Goal: Information Seeking & Learning: Find specific fact

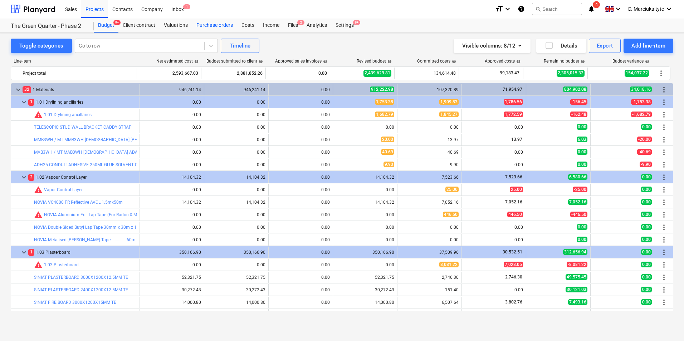
click at [210, 23] on div "Purchase orders" at bounding box center [214, 25] width 45 height 14
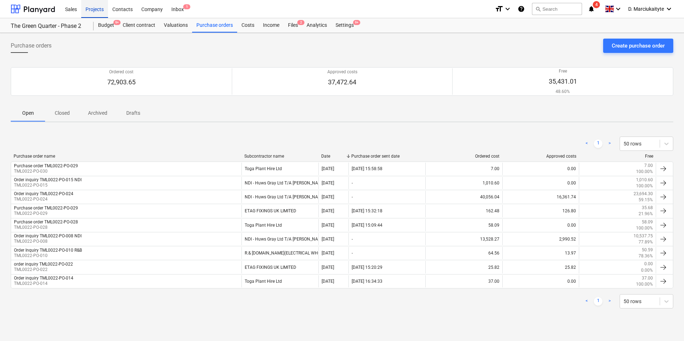
click at [99, 9] on div "Projects" at bounding box center [94, 9] width 27 height 18
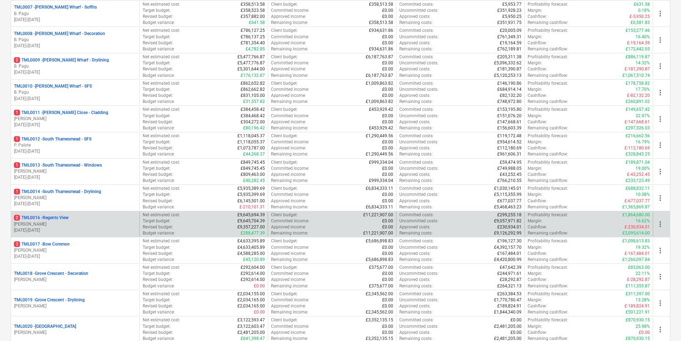
scroll to position [286, 0]
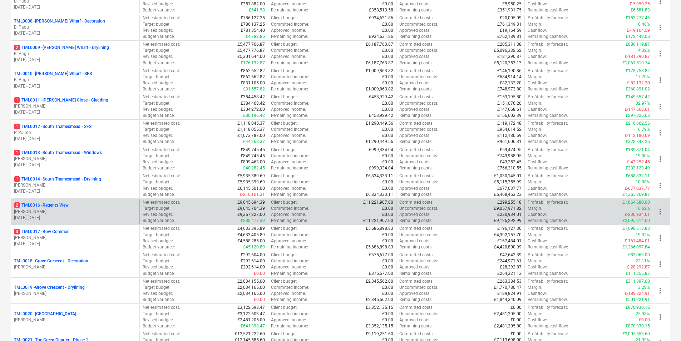
click at [72, 203] on div "2 TML0016 - Regents View" at bounding box center [75, 205] width 123 height 6
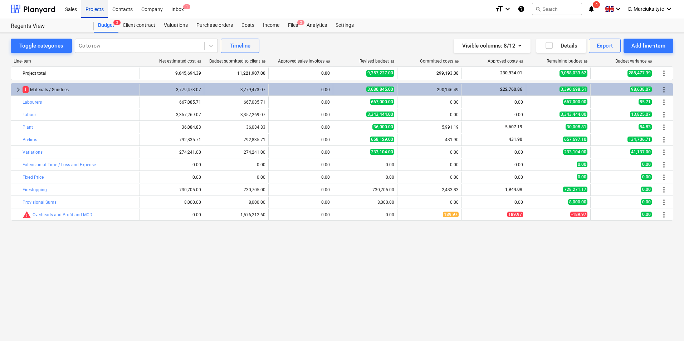
click at [96, 10] on div "Projects" at bounding box center [94, 9] width 27 height 18
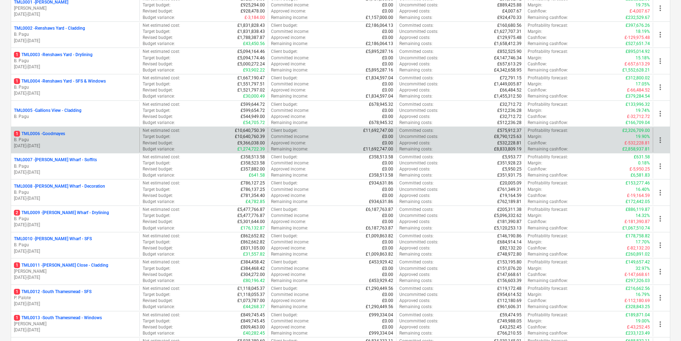
scroll to position [215, 0]
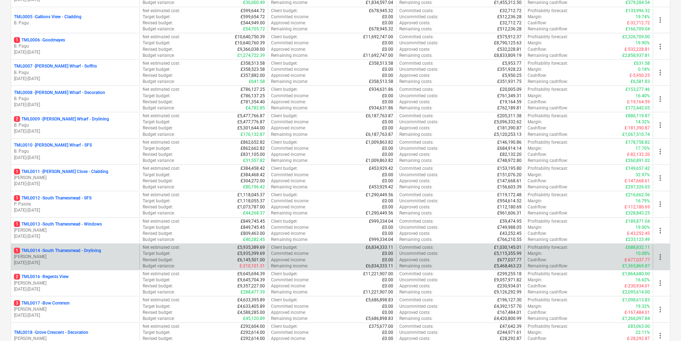
click at [58, 245] on div "1 TML0014 - [GEOGRAPHIC_DATA] - Drylining [PERSON_NAME] [DATE] - [DATE]" at bounding box center [75, 257] width 128 height 25
click at [53, 259] on p "[PERSON_NAME]" at bounding box center [75, 257] width 123 height 6
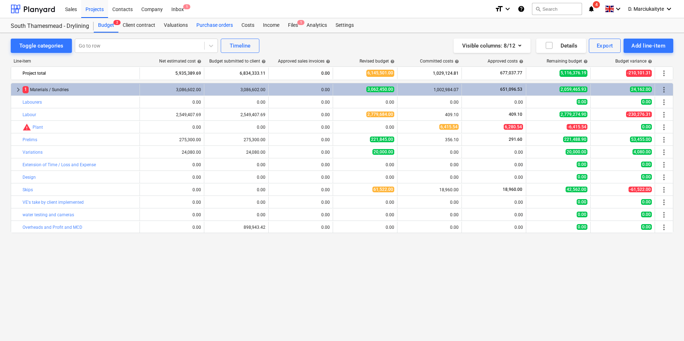
click at [211, 23] on div "Purchase orders" at bounding box center [214, 25] width 45 height 14
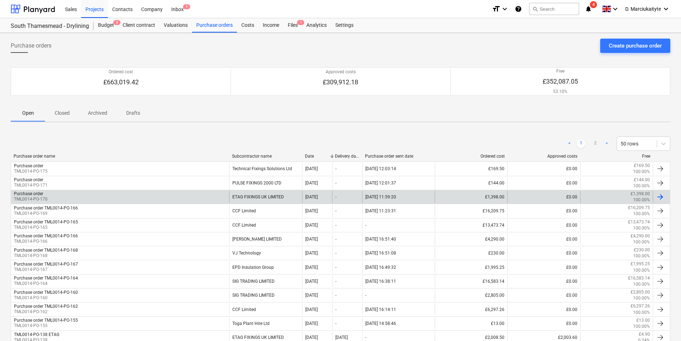
click at [202, 196] on div "Purchase order TML0014-PO-170" at bounding box center [120, 197] width 218 height 12
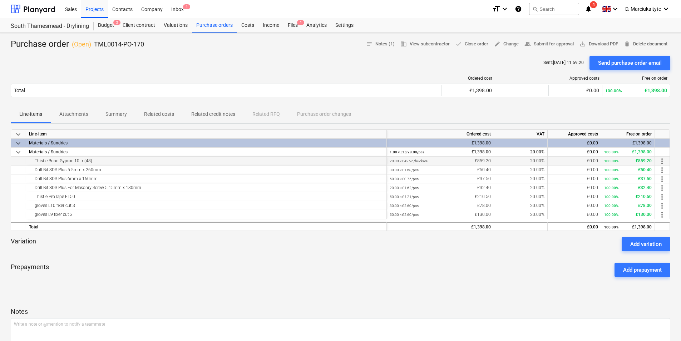
copy div "Thistle Bond Gyproc 10ltr (48)"
drag, startPoint x: 114, startPoint y: 168, endPoint x: 25, endPoint y: 170, distance: 88.7
click at [0, 0] on div "Drill Bit SDS Plus 5.5mm x 260mm 30.00 × £1.68 / pcs £50.40 20.00% £0.00 100.00…" at bounding box center [0, 0] width 0 height 0
copy div "Drill Bit SDS Plus 5.5mm x 260mm"
drag, startPoint x: 101, startPoint y: 179, endPoint x: 34, endPoint y: 179, distance: 66.9
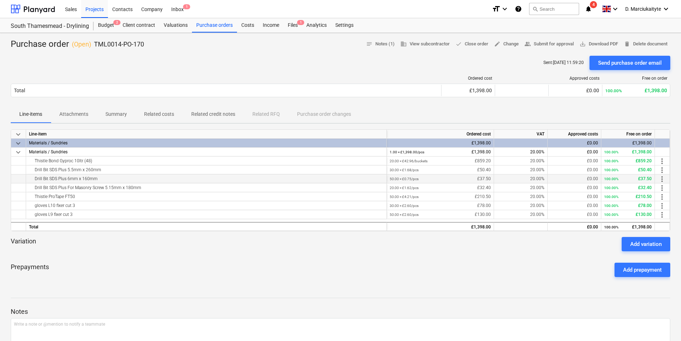
click at [34, 179] on div "Drill Bit SDS Plus 6mm x 160mm" at bounding box center [206, 178] width 355 height 9
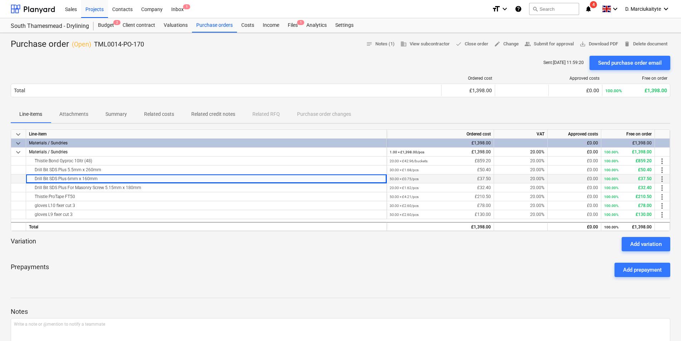
copy div "Drill Bit SDS Plus 6mm x 160mm"
click at [152, 179] on div "Drill Bit SDS Plus 6mm x 160mm" at bounding box center [206, 178] width 355 height 9
click at [144, 189] on div "Drill Bit SDS Plus For Masonry Screw 5.15mm x 180mm" at bounding box center [206, 187] width 355 height 9
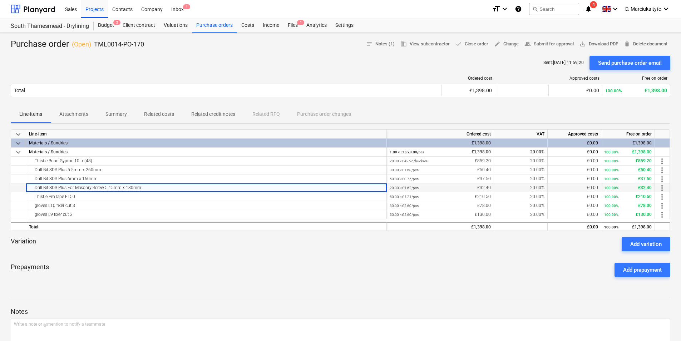
drag, startPoint x: 145, startPoint y: 189, endPoint x: 14, endPoint y: 189, distance: 130.5
click at [0, 0] on div "Drill Bit SDS Plus For Masonry Screw 5.15mm x 180mm 20.00 × £1.62 / pcs £32.40 …" at bounding box center [0, 0] width 0 height 0
copy div "Drill Bit SDS Plus For Masonry Screw 5.15mm x 180mm"
drag, startPoint x: 105, startPoint y: 207, endPoint x: 99, endPoint y: 203, distance: 7.4
click at [105, 207] on div "gloves L10 fixer cut 3" at bounding box center [206, 205] width 355 height 9
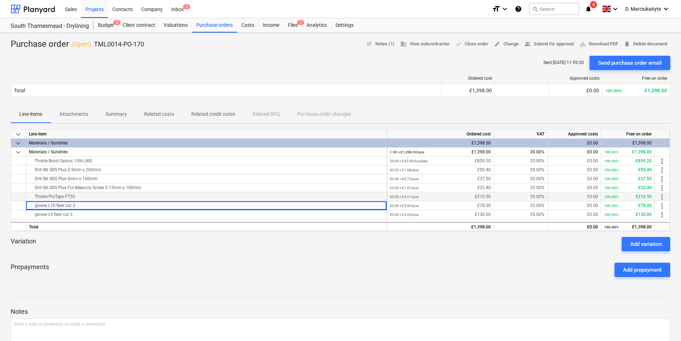
click at [83, 195] on div "Thistle ProTape FT50" at bounding box center [206, 196] width 355 height 9
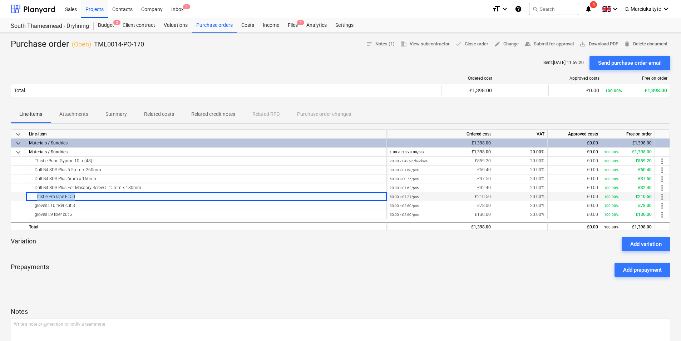
drag, startPoint x: 83, startPoint y: 195, endPoint x: 35, endPoint y: 196, distance: 47.2
click at [35, 196] on div "Thistle ProTape FT50" at bounding box center [206, 196] width 355 height 9
copy div "Thistle ProTape FT50"
click at [82, 210] on div "gloves L10 fixer cut 3" at bounding box center [206, 205] width 361 height 9
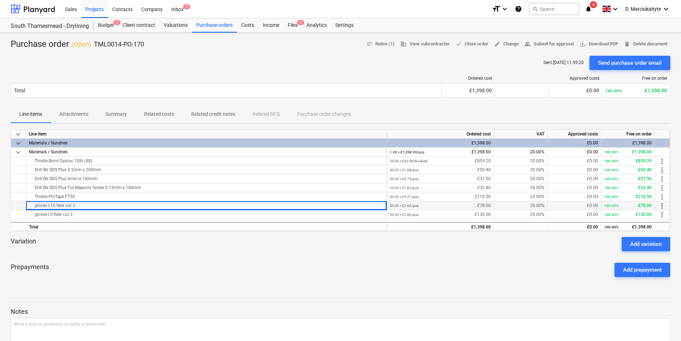
click at [81, 206] on div "gloves L10 fixer cut 3" at bounding box center [206, 205] width 355 height 9
drag, startPoint x: 81, startPoint y: 205, endPoint x: 23, endPoint y: 201, distance: 58.4
click at [23, 201] on div "keyboard_arrow_down Line-item Ordered cost VAT Approved costs Free on order key…" at bounding box center [341, 180] width 660 height 102
drag, startPoint x: 23, startPoint y: 201, endPoint x: 78, endPoint y: 208, distance: 56.3
click at [78, 208] on div "gloves L10 fixer cut 3" at bounding box center [206, 205] width 355 height 9
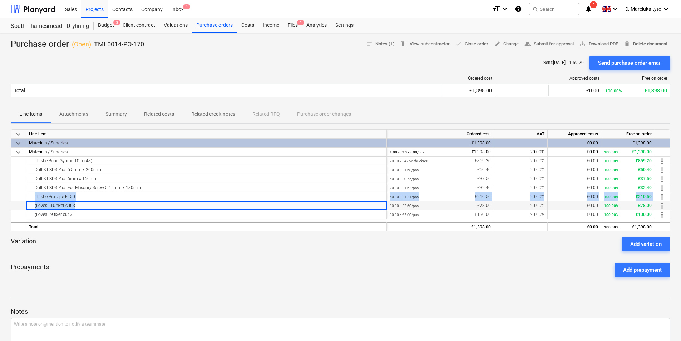
click at [78, 209] on div "gloves L10 fixer cut 3" at bounding box center [206, 205] width 355 height 9
copy div "Thistle ProTape FT50 50.00 × £4.21 / pcs £210.50 20.00% £0.00 100.00% £210.50 m…"
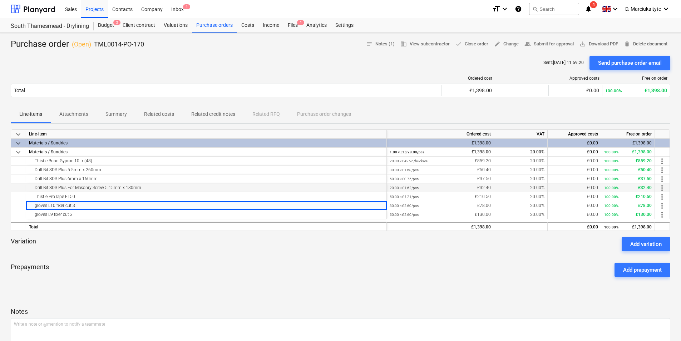
click at [95, 189] on div "Drill Bit SDS Plus For Masonry Screw 5.15mm x 180mm" at bounding box center [206, 187] width 355 height 9
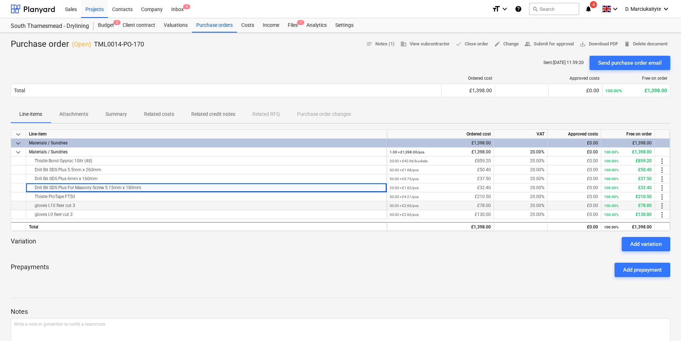
click at [74, 206] on div "gloves L10 fixer cut 3" at bounding box center [206, 205] width 355 height 9
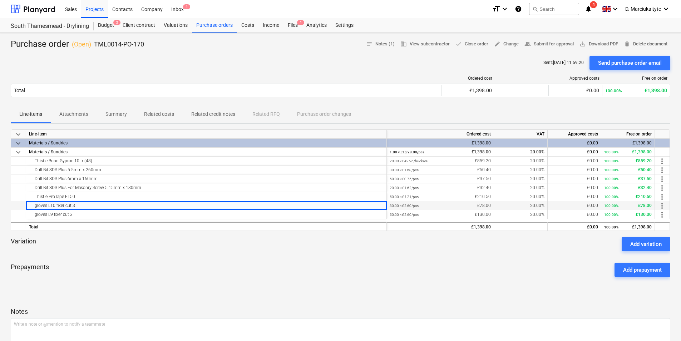
drag, startPoint x: 76, startPoint y: 204, endPoint x: 17, endPoint y: 206, distance: 59.0
click at [0, 0] on div "gloves L10 fixer cut 3 30.00 × £2.60 / pcs £78.00 20.00% £0.00 100.00% £78.00 m…" at bounding box center [0, 0] width 0 height 0
copy div "gloves L10 fixer cut 3"
click at [104, 216] on div "gloves L9 fixer cut 3" at bounding box center [206, 214] width 355 height 9
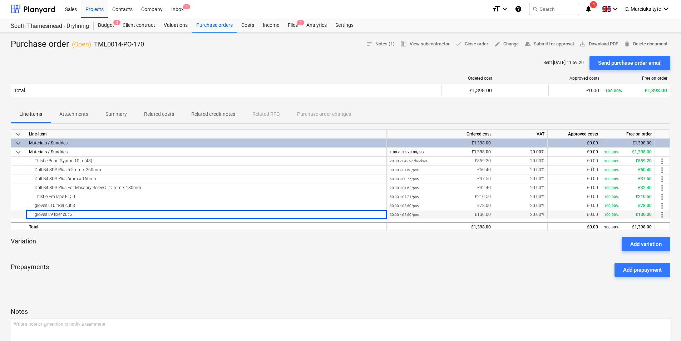
click at [94, 216] on div "gloves L9 fixer cut 3" at bounding box center [206, 214] width 355 height 9
drag, startPoint x: 94, startPoint y: 216, endPoint x: 34, endPoint y: 214, distance: 60.1
click at [34, 214] on div "gloves L9 fixer cut 3" at bounding box center [206, 214] width 355 height 9
copy div "gloves L9 fixer cut 3"
drag, startPoint x: 148, startPoint y: 46, endPoint x: 94, endPoint y: 44, distance: 54.0
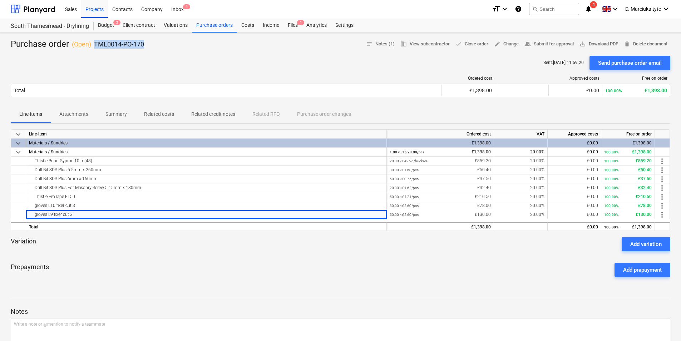
click at [94, 44] on div "Purchase order ( Open ) TML0014-PO-170 notes Notes (1) business View subcontrac…" at bounding box center [341, 44] width 660 height 11
copy p "TML0014-PO-170"
click at [203, 25] on div "Purchase orders" at bounding box center [214, 25] width 45 height 14
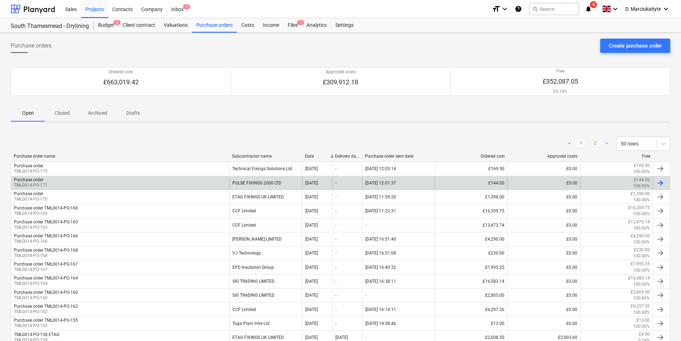
click at [202, 180] on div "Purchase order TML0014-PO-171" at bounding box center [120, 183] width 218 height 12
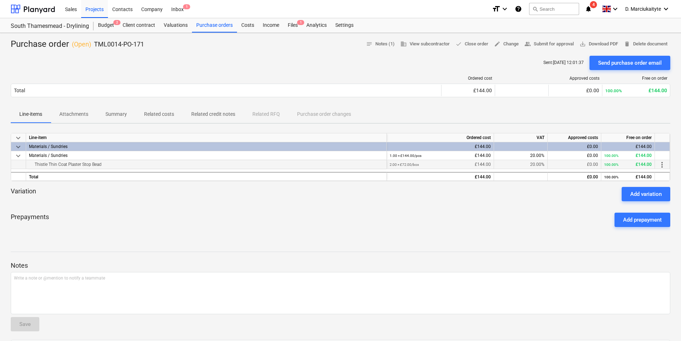
drag, startPoint x: 112, startPoint y: 163, endPoint x: 18, endPoint y: 165, distance: 93.3
click at [0, 0] on div "Thistle Thin Coat Plaster Stop Bead 2.00 × £72.00 / box £144.00 20.00% £0.00 10…" at bounding box center [0, 0] width 0 height 0
copy div "Thistle Thin Coat Plaster Stop Bead"
drag, startPoint x: 118, startPoint y: 45, endPoint x: 95, endPoint y: 46, distance: 22.9
click at [95, 46] on div "Purchase order ( Open ) TML0014-PO-171 notes Notes (1) business View subcontrac…" at bounding box center [341, 44] width 660 height 11
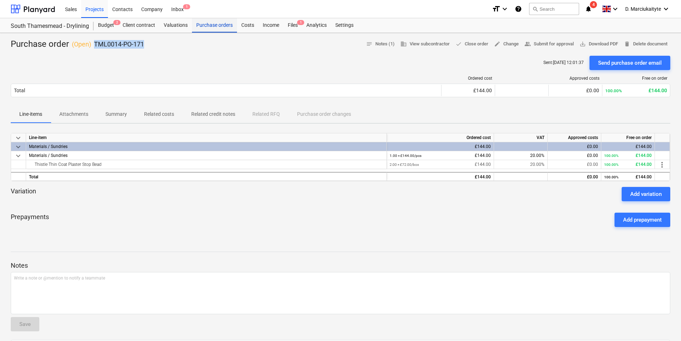
click at [213, 31] on div "Purchase orders" at bounding box center [214, 25] width 45 height 14
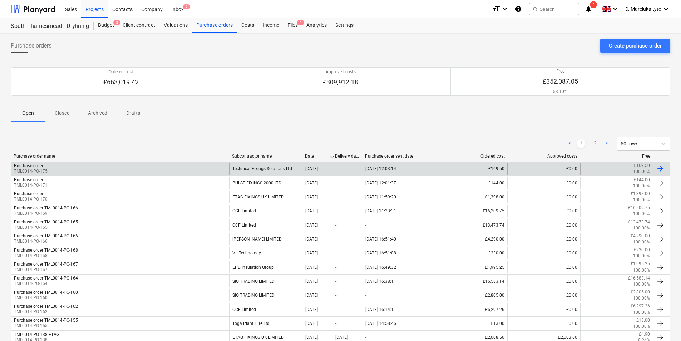
click at [125, 169] on div "Purchase order TML0014-PO-175" at bounding box center [120, 169] width 218 height 12
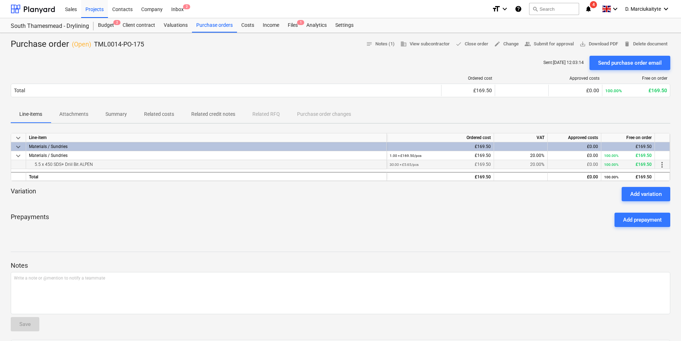
drag, startPoint x: 130, startPoint y: 164, endPoint x: 30, endPoint y: 163, distance: 100.1
click at [30, 163] on div "5.5 x 450 SDS+ Driil Bit ALPEN" at bounding box center [206, 164] width 355 height 9
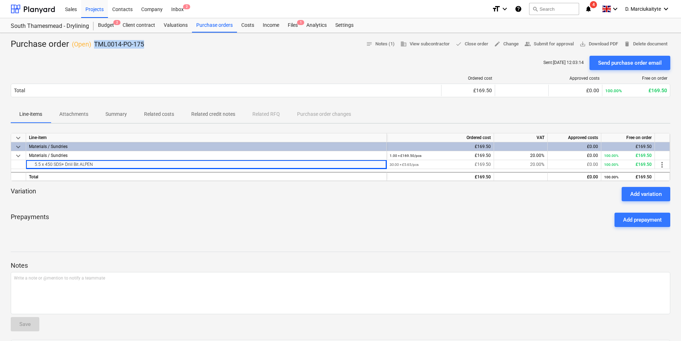
drag, startPoint x: 143, startPoint y: 44, endPoint x: 94, endPoint y: 43, distance: 49.7
click at [94, 43] on div "Purchase order ( Open ) TML0014-PO-175 notes Notes (1) business View subcontrac…" at bounding box center [341, 44] width 660 height 11
click at [162, 60] on div "Sent : [DATE] 12:03:14 Send purchase order email" at bounding box center [341, 63] width 660 height 14
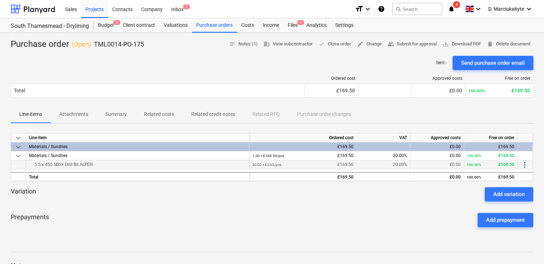
click at [110, 163] on div "5.5 x 450 SDS+ Driil Bit ALPEN" at bounding box center [137, 164] width 217 height 9
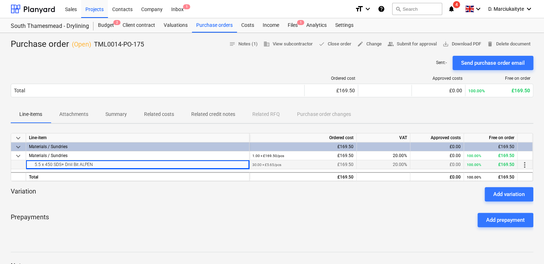
drag, startPoint x: 112, startPoint y: 164, endPoint x: 15, endPoint y: 166, distance: 96.2
click at [0, 0] on div "5.5 x 450 SDS+ Driil Bit ALPEN 30.00 × £5.65 / pcs £169.50 20.00% £0.00 100.00%…" at bounding box center [0, 0] width 0 height 0
copy div "5.5 x 450 SDS+ Driil Bit ALPEN"
